Goal: Find specific page/section: Find specific page/section

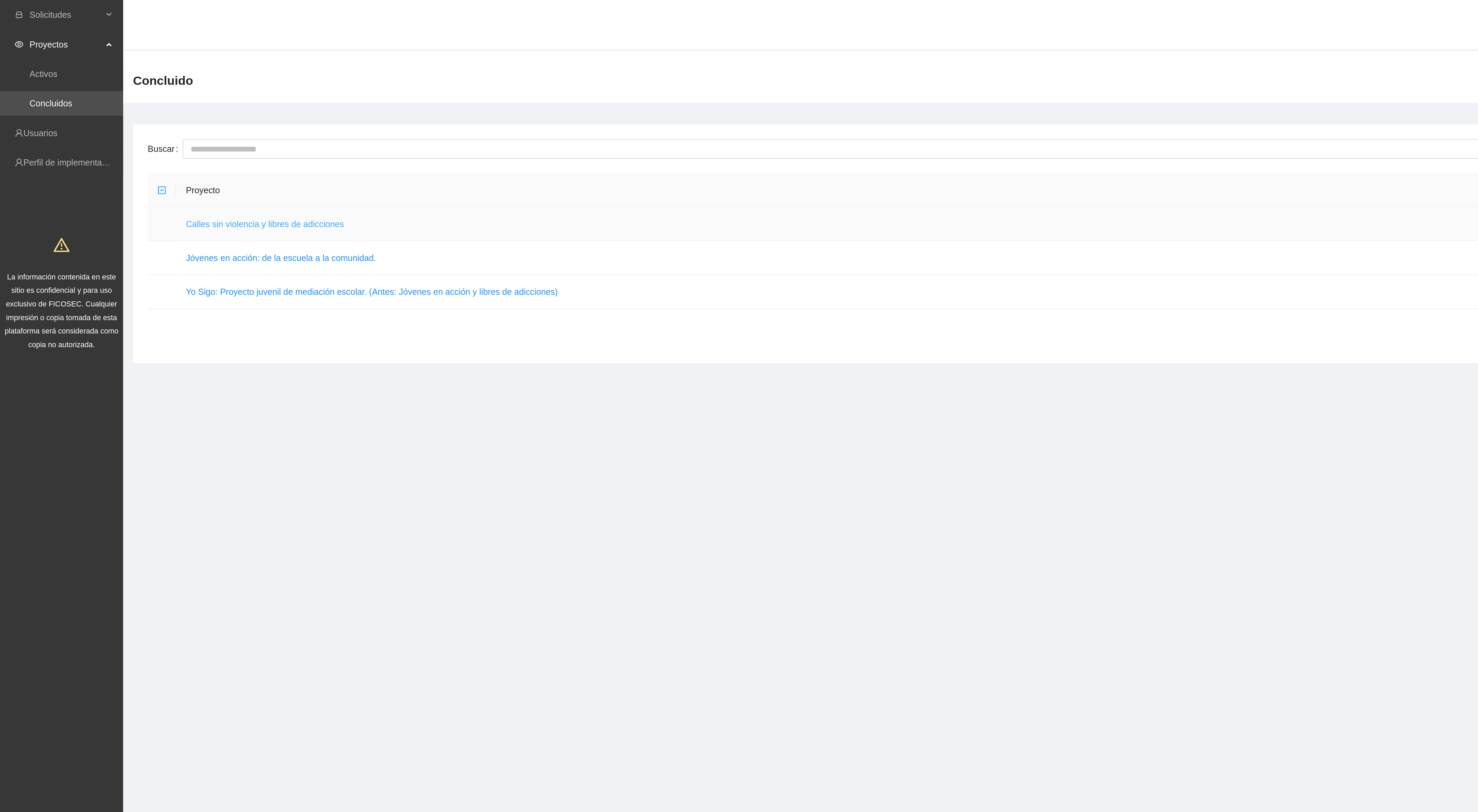
click at [120, 124] on link "Calles sin violencia y libres de adicciones" at bounding box center [147, 124] width 88 height 6
click at [155, 125] on link "Calles sin violencia y libres de adicciones" at bounding box center [147, 124] width 88 height 6
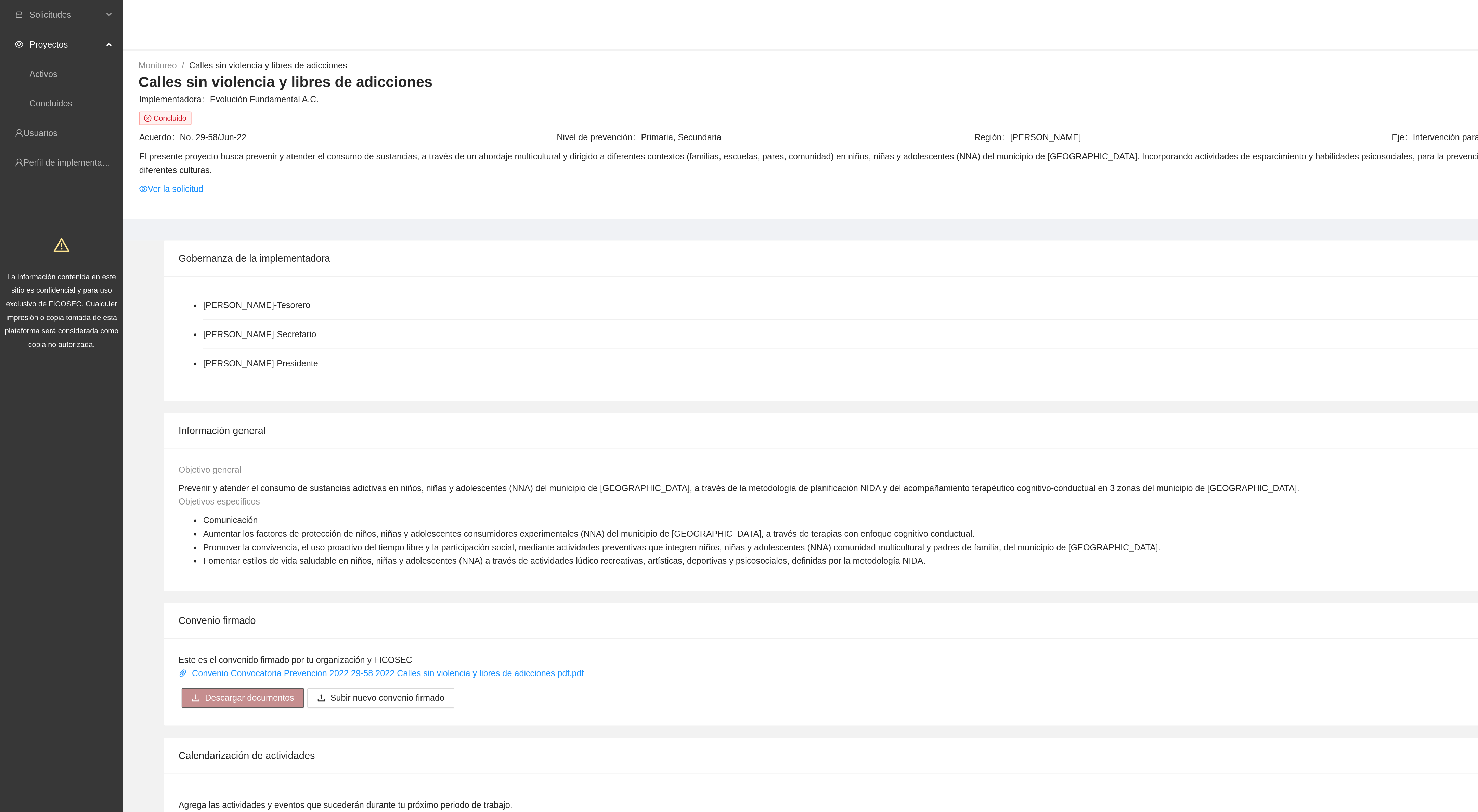
click at [131, 385] on span "Descargar documentos" at bounding box center [139, 388] width 49 height 8
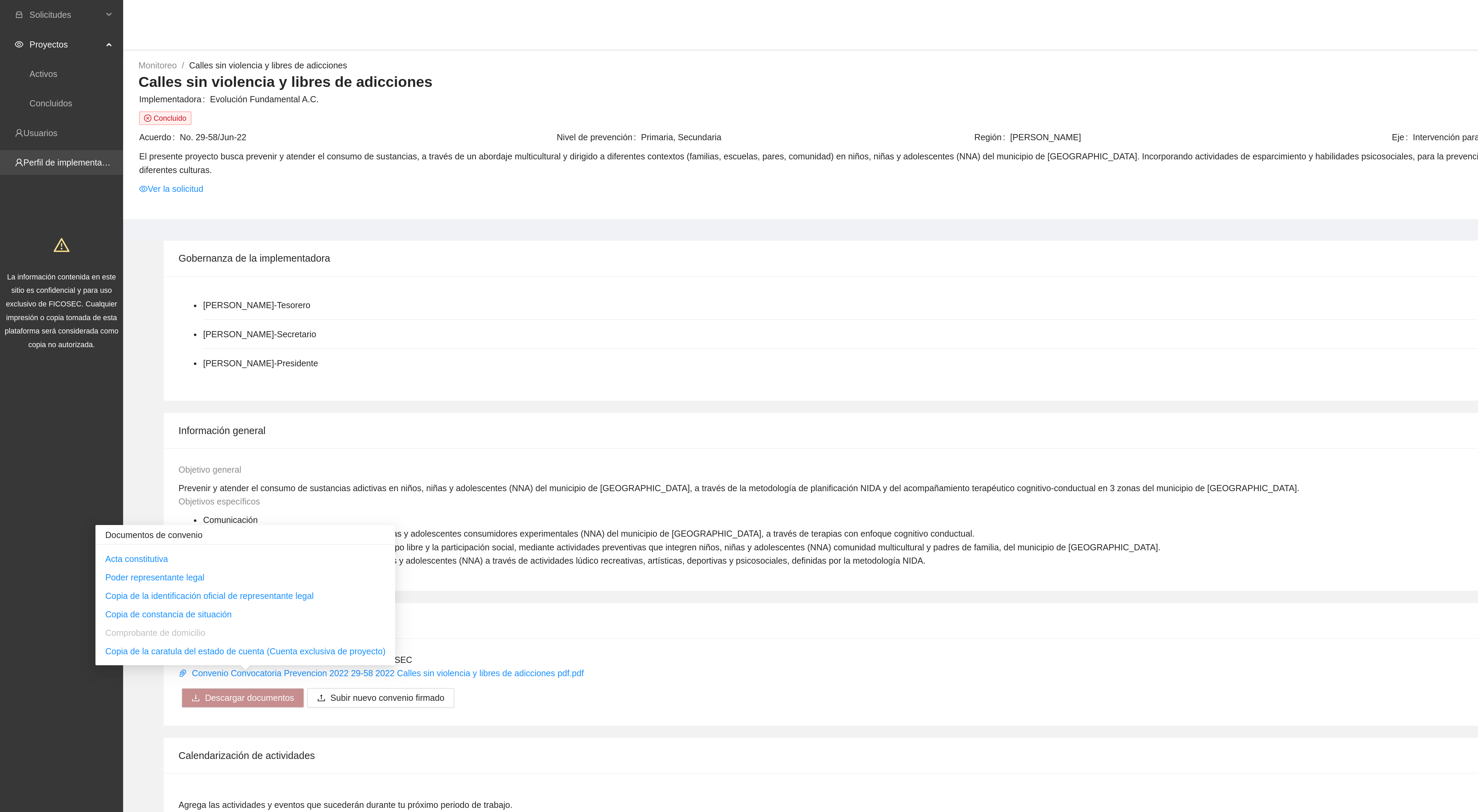
click at [43, 88] on link "Perfil de implementadora" at bounding box center [39, 90] width 53 height 6
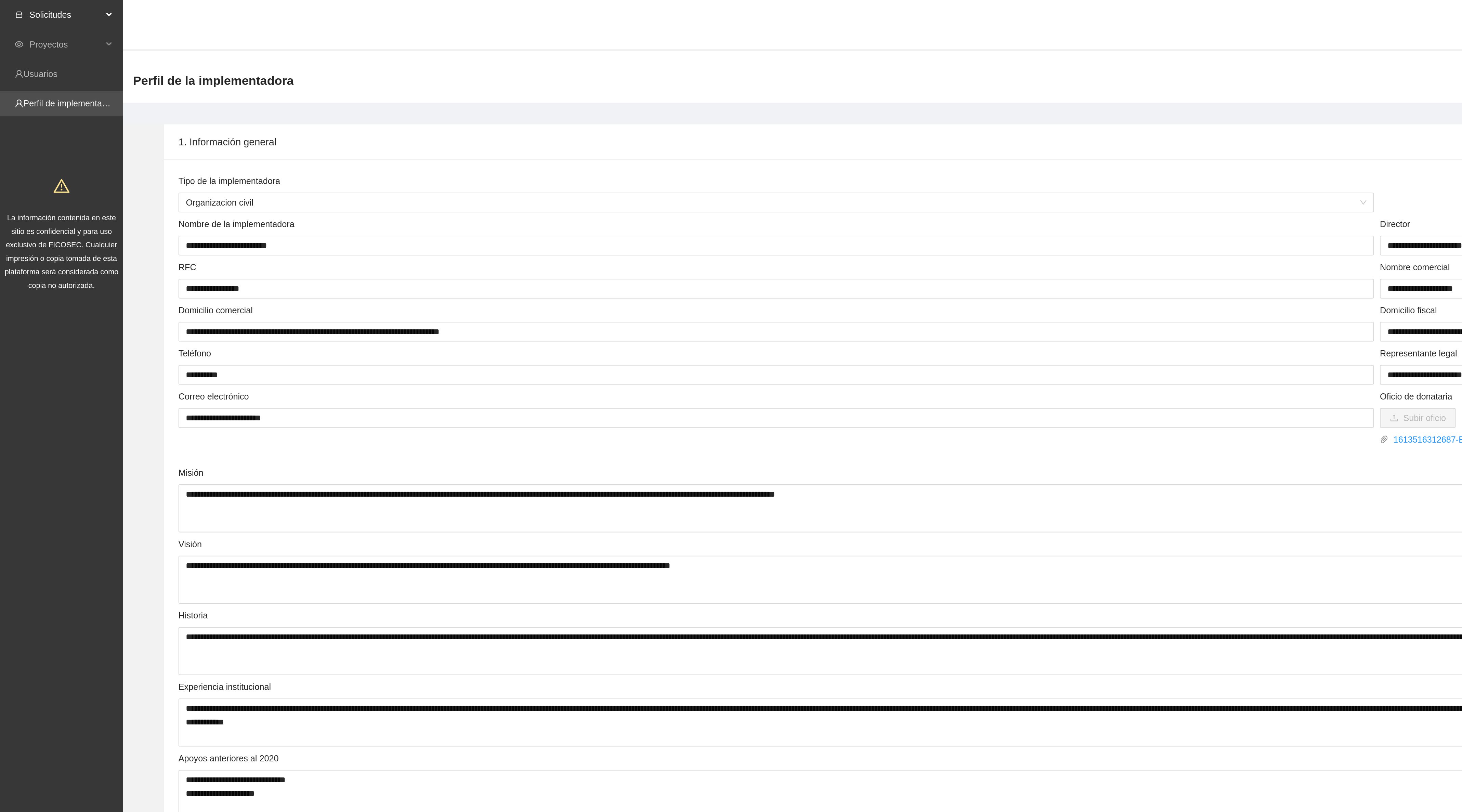
click at [35, 7] on span "Solicitudes" at bounding box center [37, 8] width 40 height 13
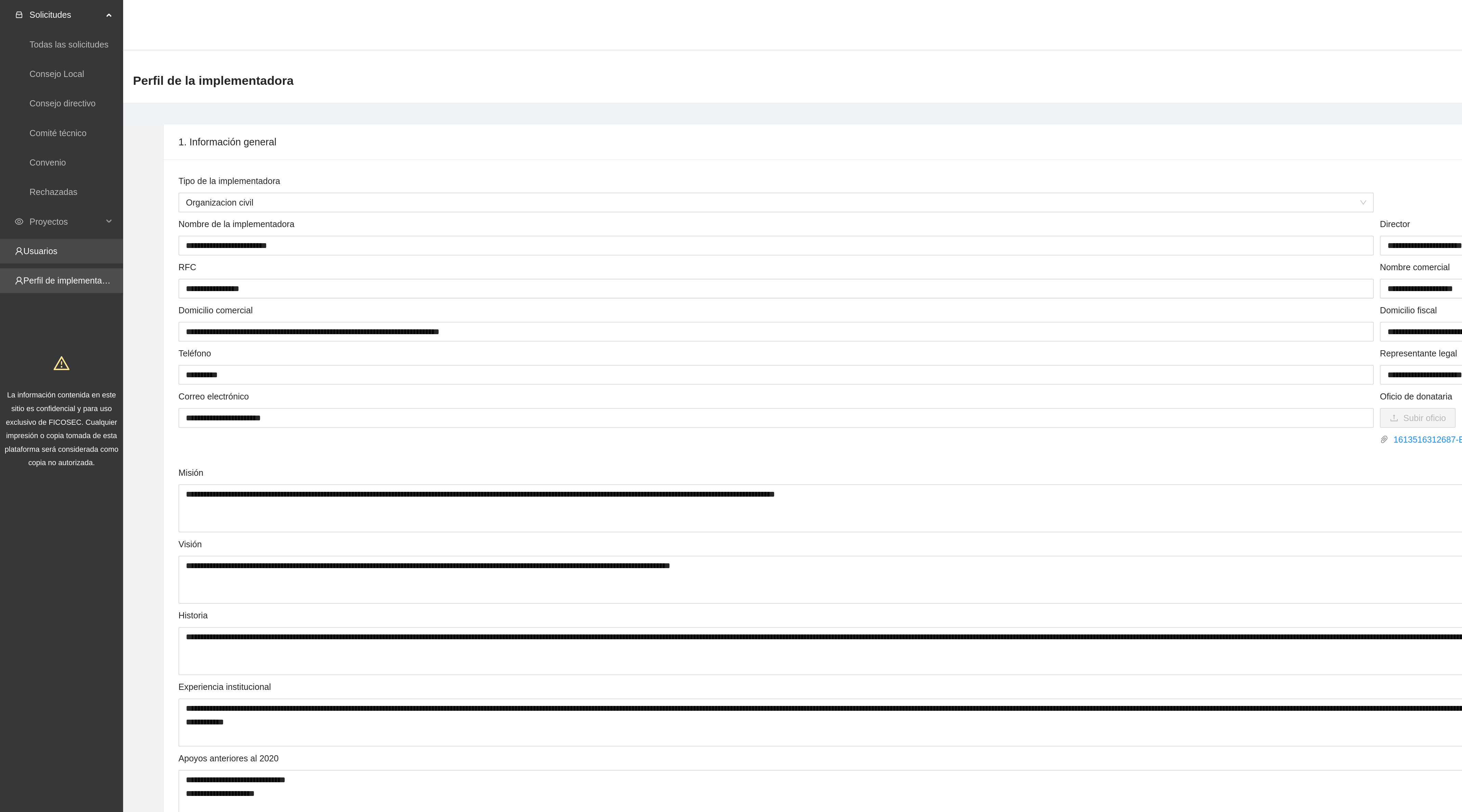
click at [28, 137] on link "Usuarios" at bounding box center [22, 139] width 19 height 6
